Goal: Task Accomplishment & Management: Complete application form

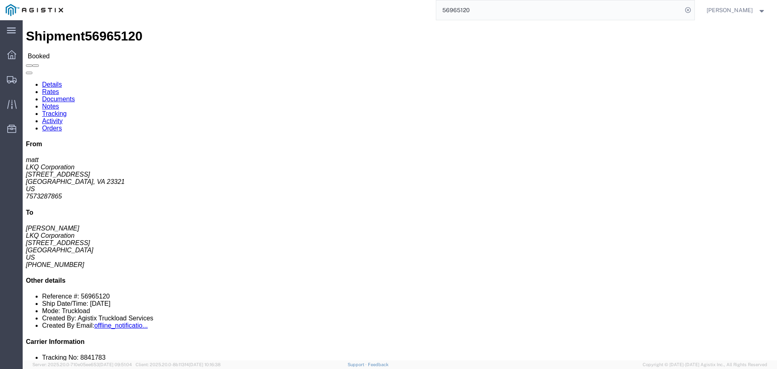
click at [455, 13] on input "56965120" at bounding box center [559, 9] width 246 height 19
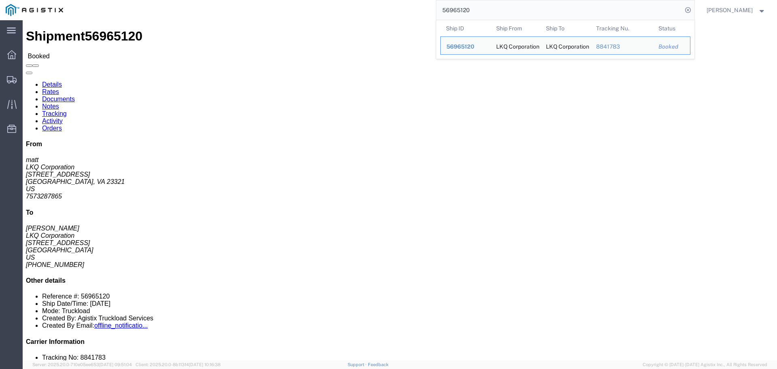
paste input "94985"
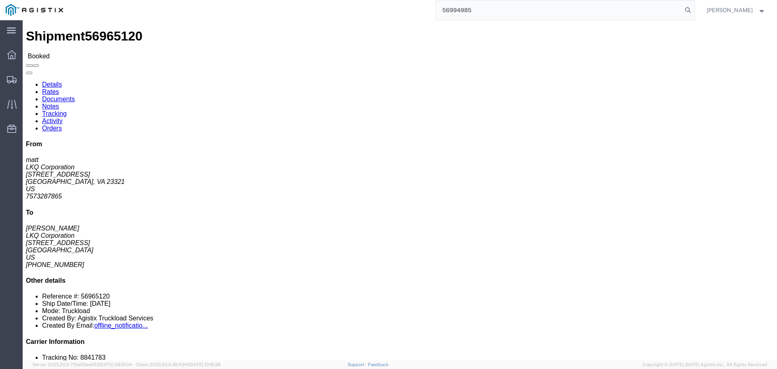
type input "56994985"
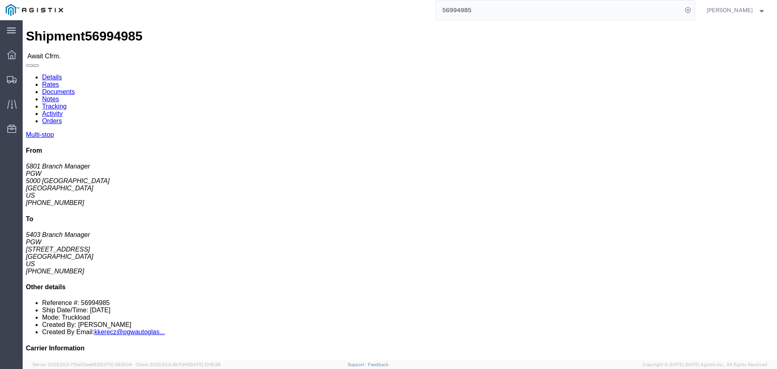
click link "Rates"
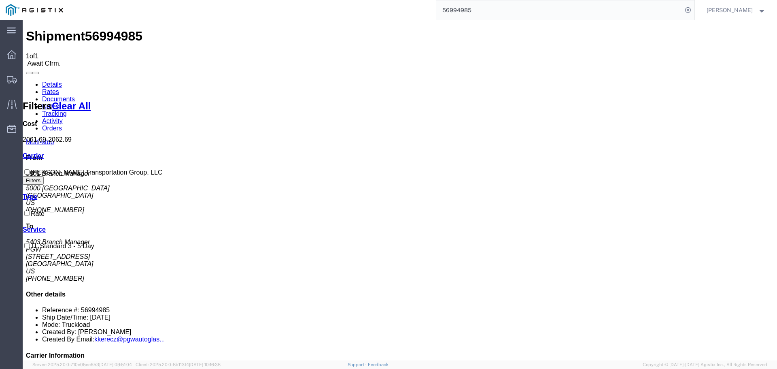
click at [53, 81] on link "Details" at bounding box center [52, 84] width 20 height 7
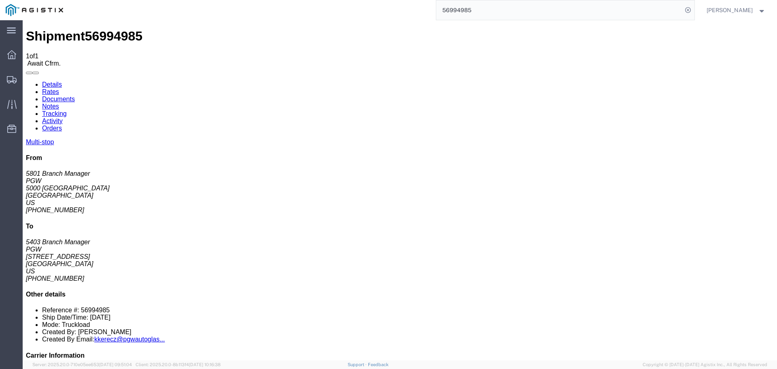
click link "Confirm"
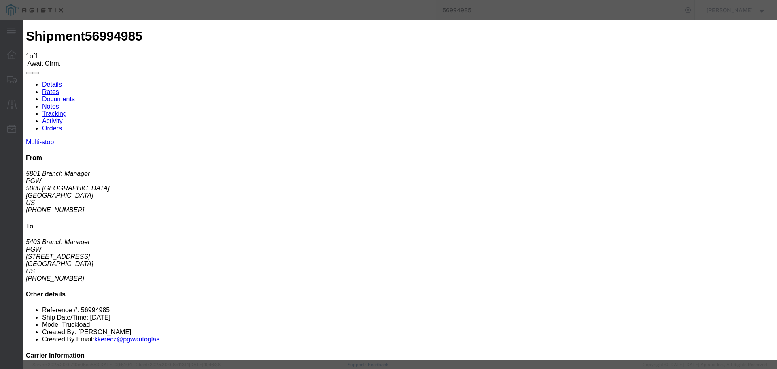
click icon "button"
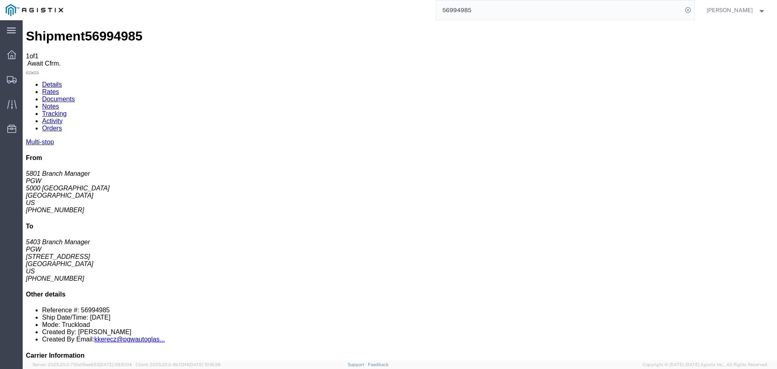
click at [493, 13] on input "56994985" at bounding box center [559, 9] width 246 height 19
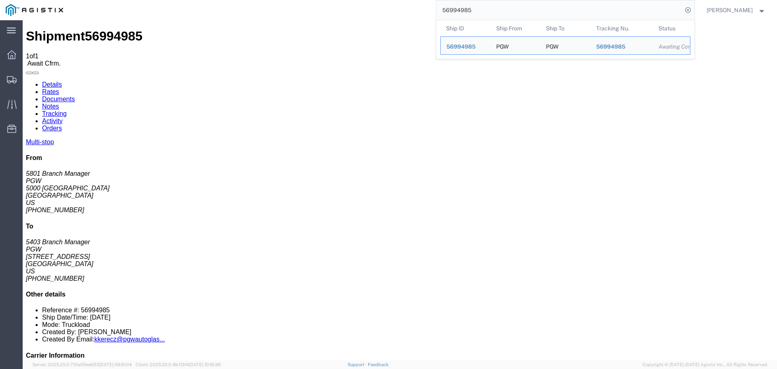
click link "Confirm"
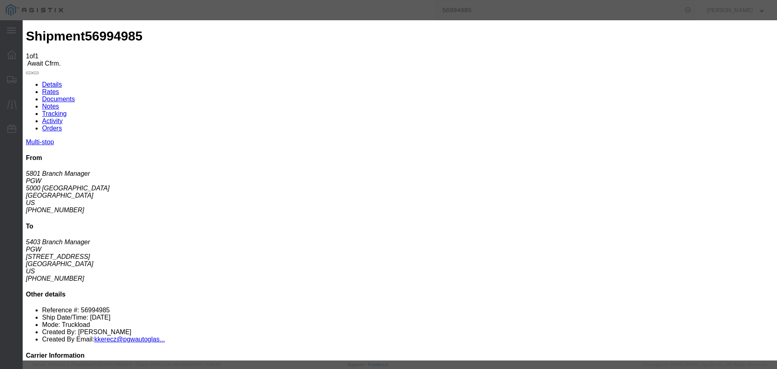
click input "text"
paste input "56994985"
type input "56994985"
click input "text"
type input "[PERSON_NAME]"
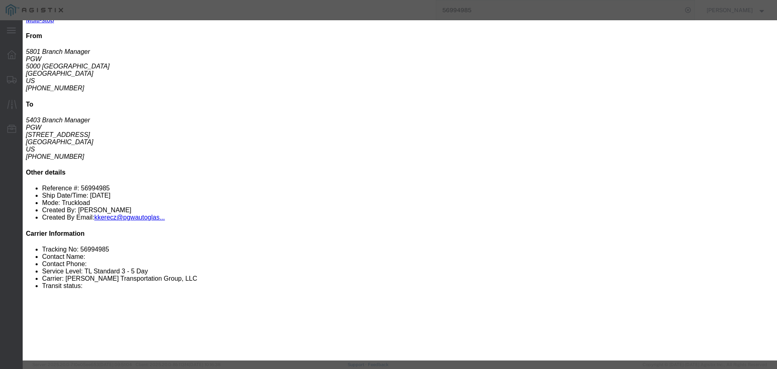
scroll to position [202, 0]
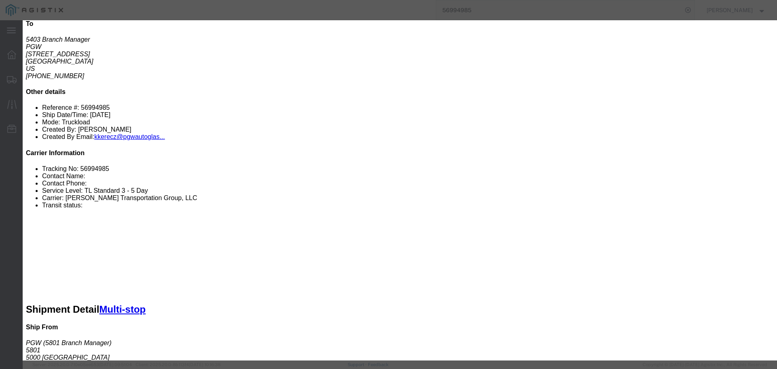
type input "8475071119"
click button "Submit"
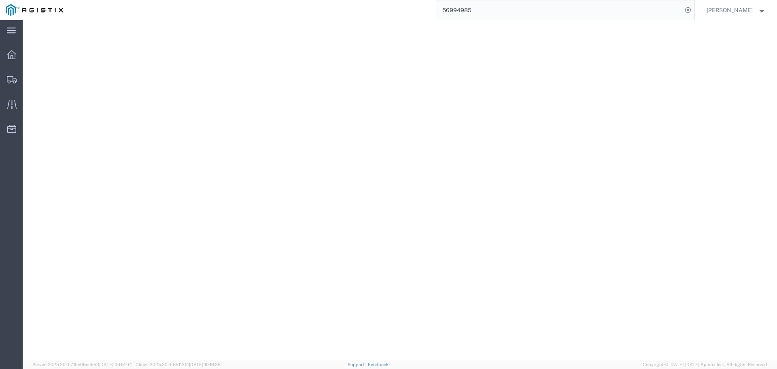
scroll to position [0, 0]
